Goal: Task Accomplishment & Management: Use online tool/utility

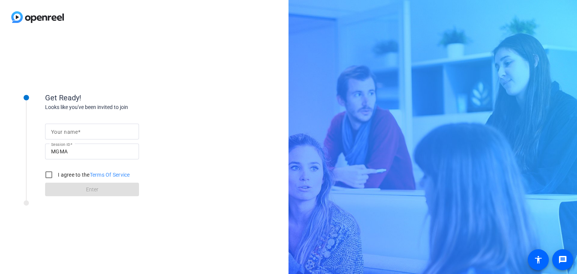
click at [102, 135] on input "Your name" at bounding box center [92, 131] width 82 height 9
type input "[PERSON_NAME]"
click at [48, 177] on input "I agree to the Terms Of Service" at bounding box center [48, 174] width 15 height 15
checkbox input "true"
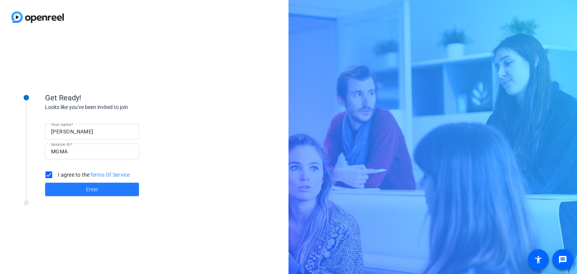
click at [73, 189] on span at bounding box center [92, 189] width 94 height 18
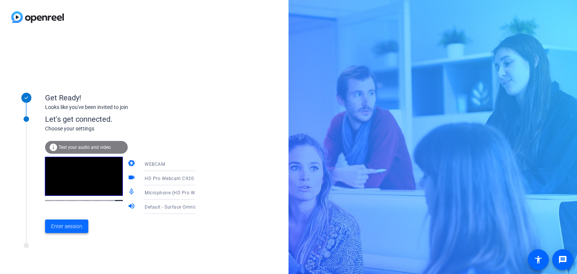
click at [57, 227] on span "Enter session" at bounding box center [66, 226] width 31 height 8
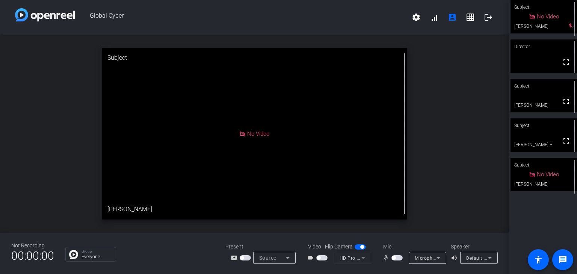
click at [397, 256] on span "button" at bounding box center [397, 257] width 11 height 5
click at [393, 258] on span "button" at bounding box center [397, 257] width 11 height 5
click at [397, 258] on span "button" at bounding box center [397, 257] width 11 height 5
click at [394, 257] on span "button" at bounding box center [397, 257] width 11 height 5
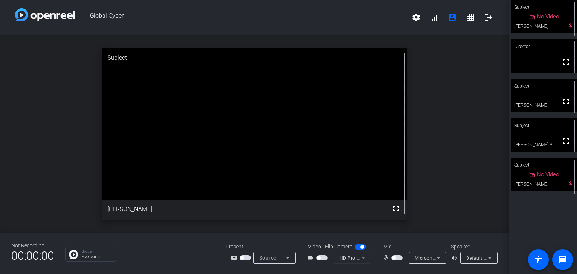
click at [398, 258] on span "button" at bounding box center [397, 257] width 11 height 5
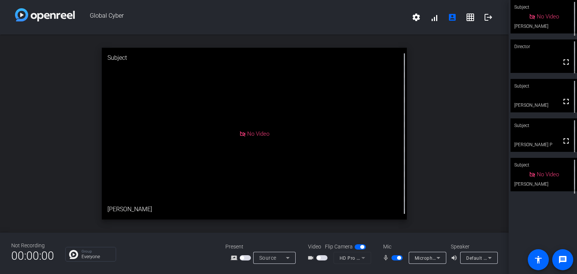
click at [393, 259] on span "button" at bounding box center [397, 257] width 11 height 5
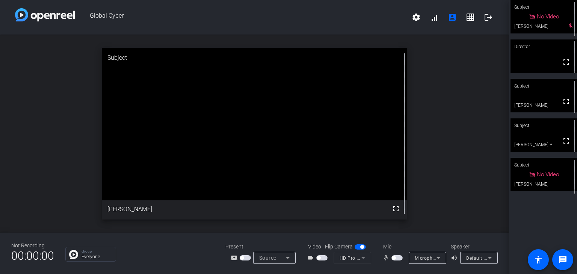
click at [399, 260] on span "button" at bounding box center [397, 257] width 11 height 5
click at [395, 257] on span "button" at bounding box center [397, 257] width 11 height 5
click at [396, 257] on span "button" at bounding box center [397, 257] width 11 height 5
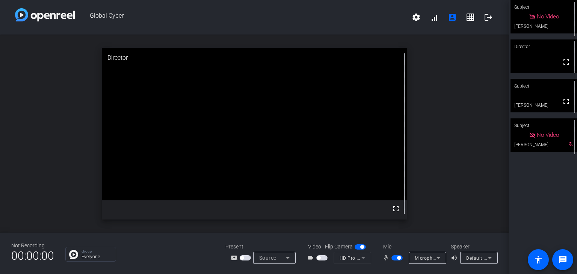
click at [395, 258] on span "button" at bounding box center [397, 257] width 11 height 5
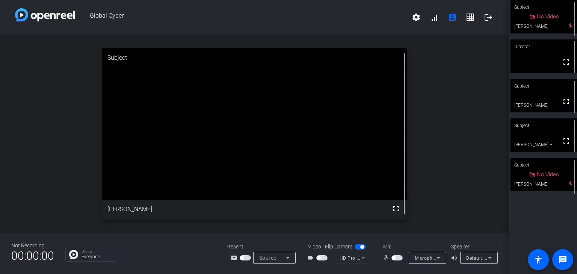
click at [399, 258] on span "button" at bounding box center [397, 257] width 11 height 5
click at [395, 259] on span "button" at bounding box center [397, 257] width 11 height 5
click at [399, 258] on span "button" at bounding box center [397, 257] width 11 height 5
